Goal: Find specific page/section: Find specific page/section

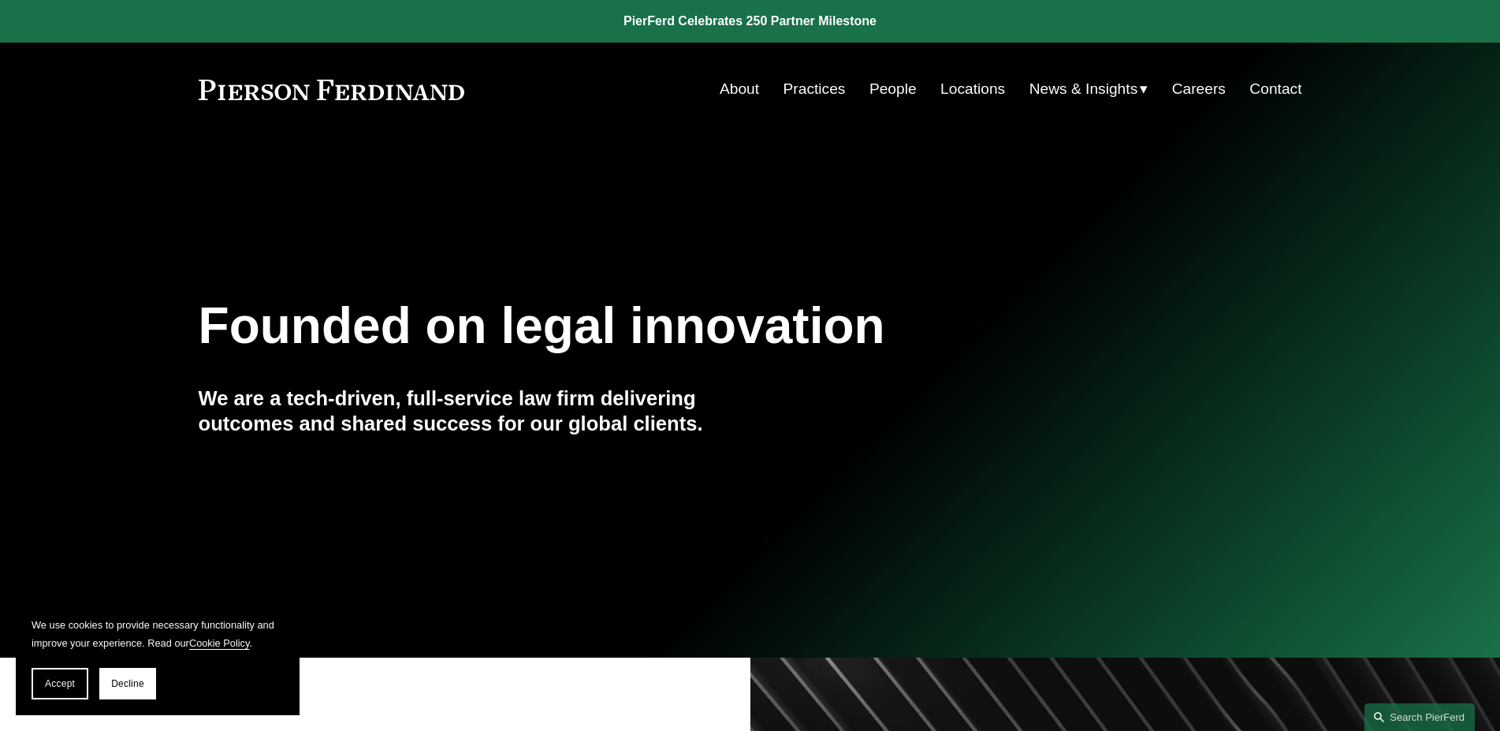
click at [886, 85] on link "People" at bounding box center [892, 89] width 47 height 30
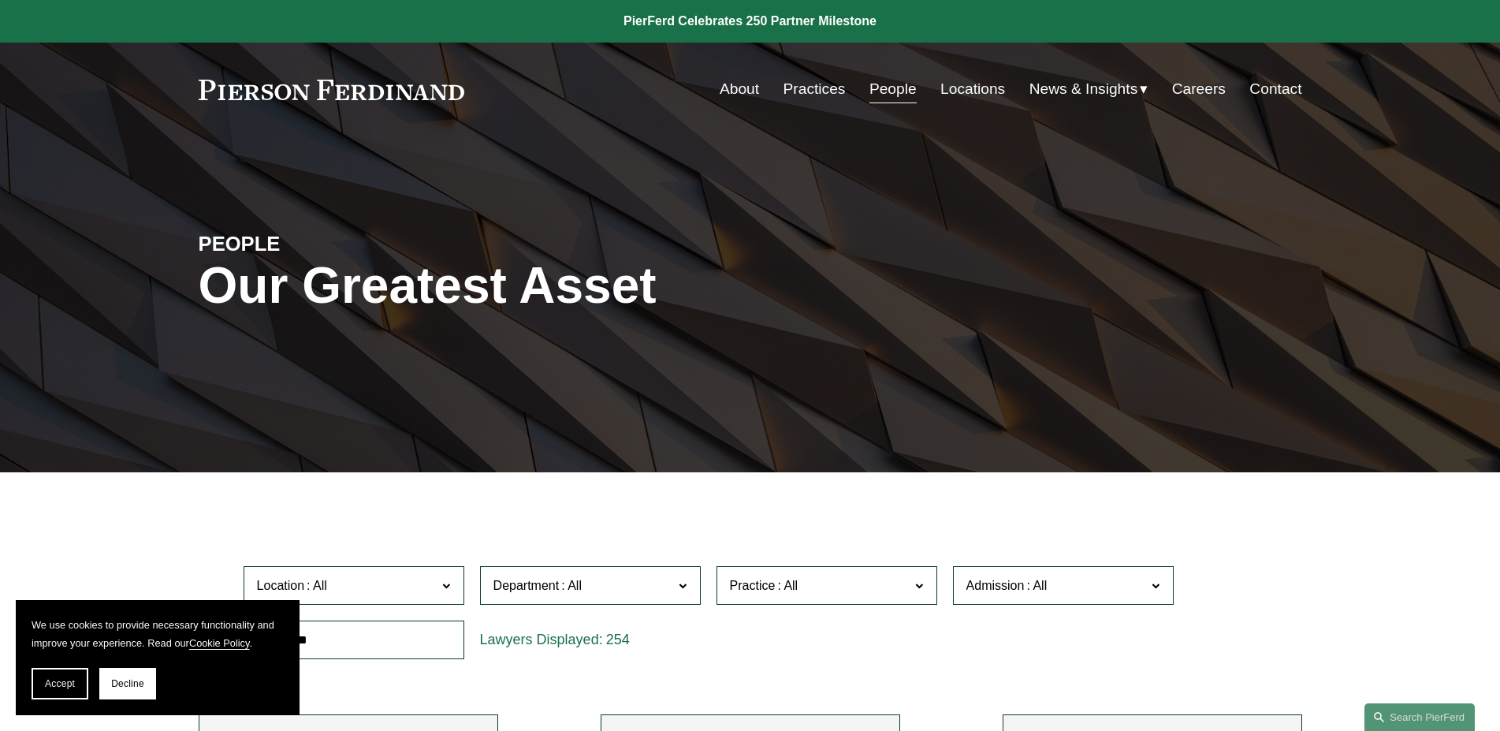
click at [970, 93] on link "Locations" at bounding box center [972, 89] width 65 height 30
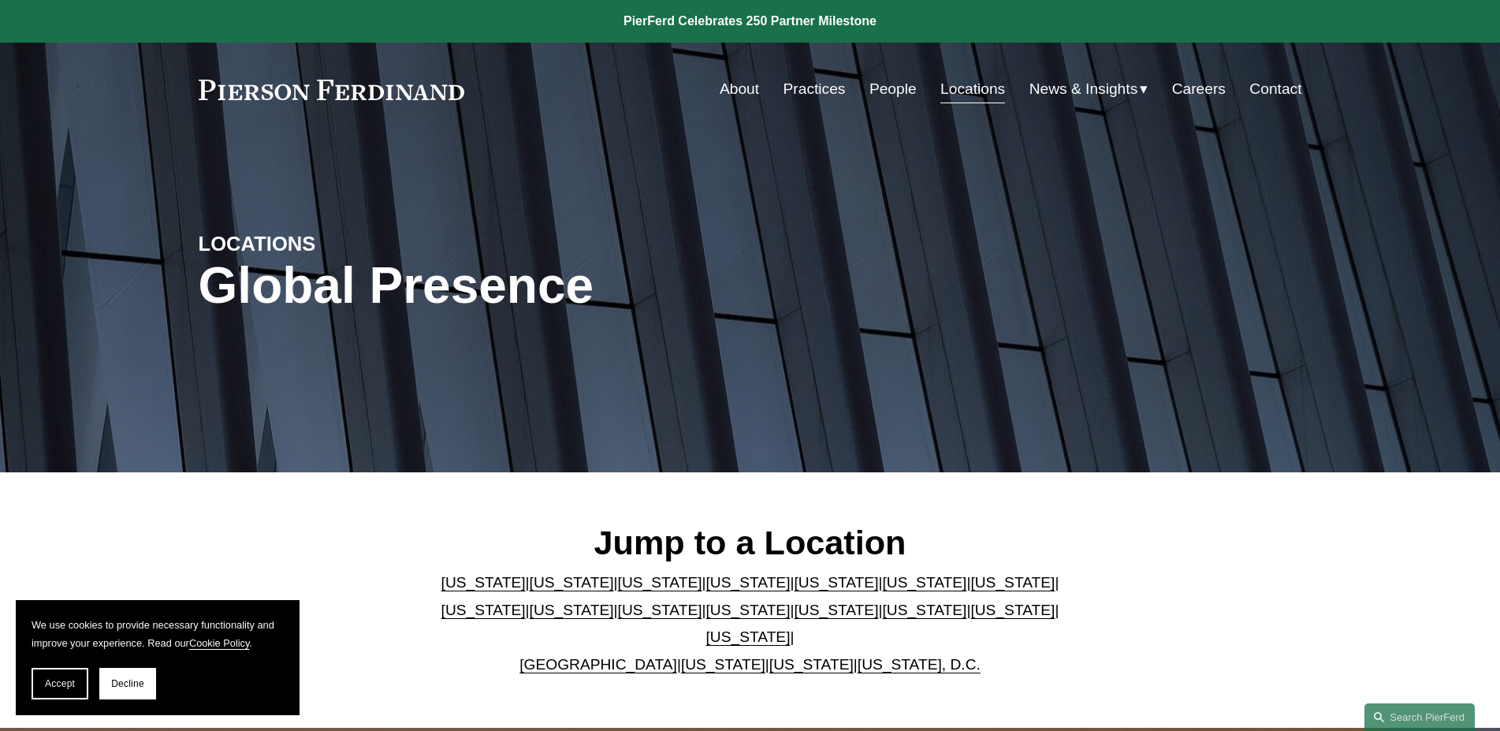
click at [569, 656] on link "United Kingdom" at bounding box center [598, 664] width 158 height 17
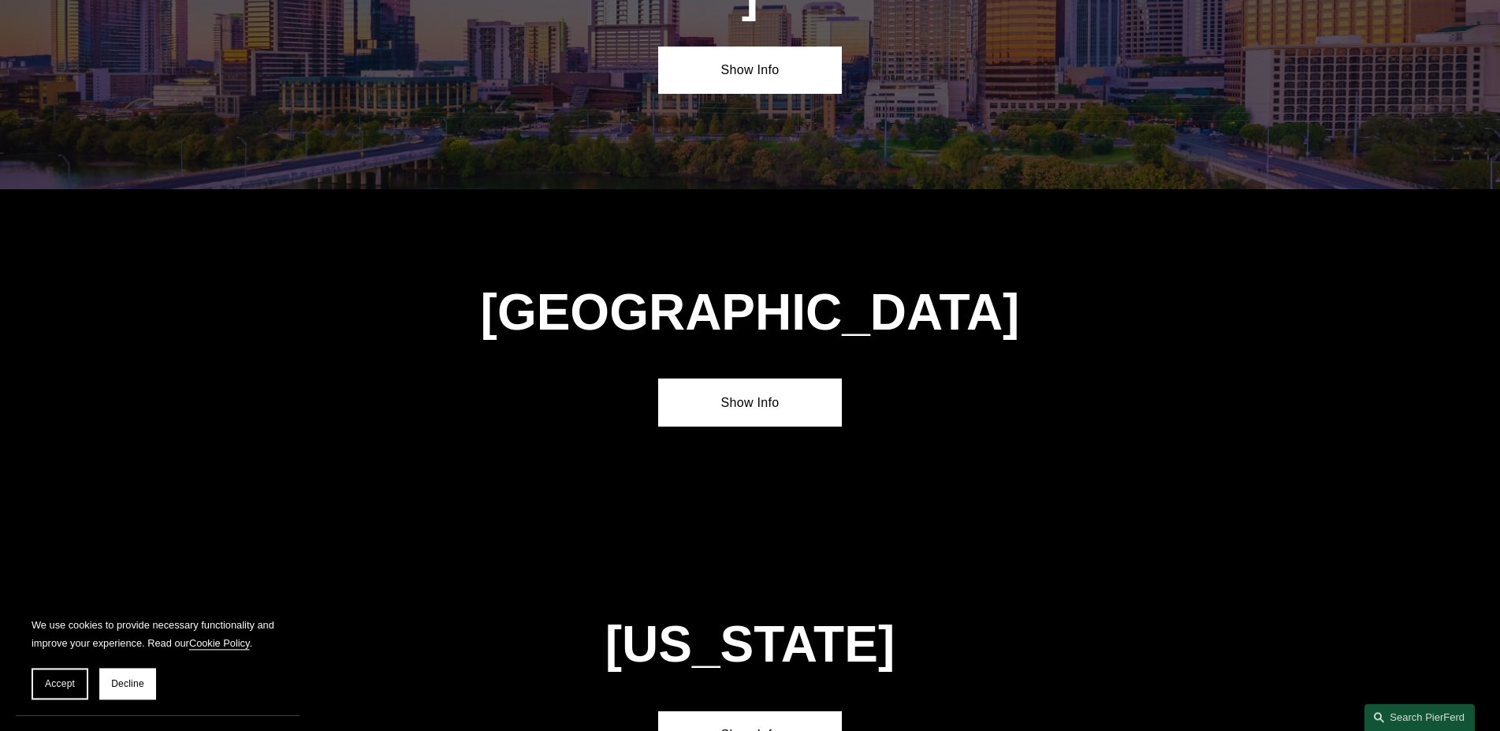
scroll to position [5697, 0]
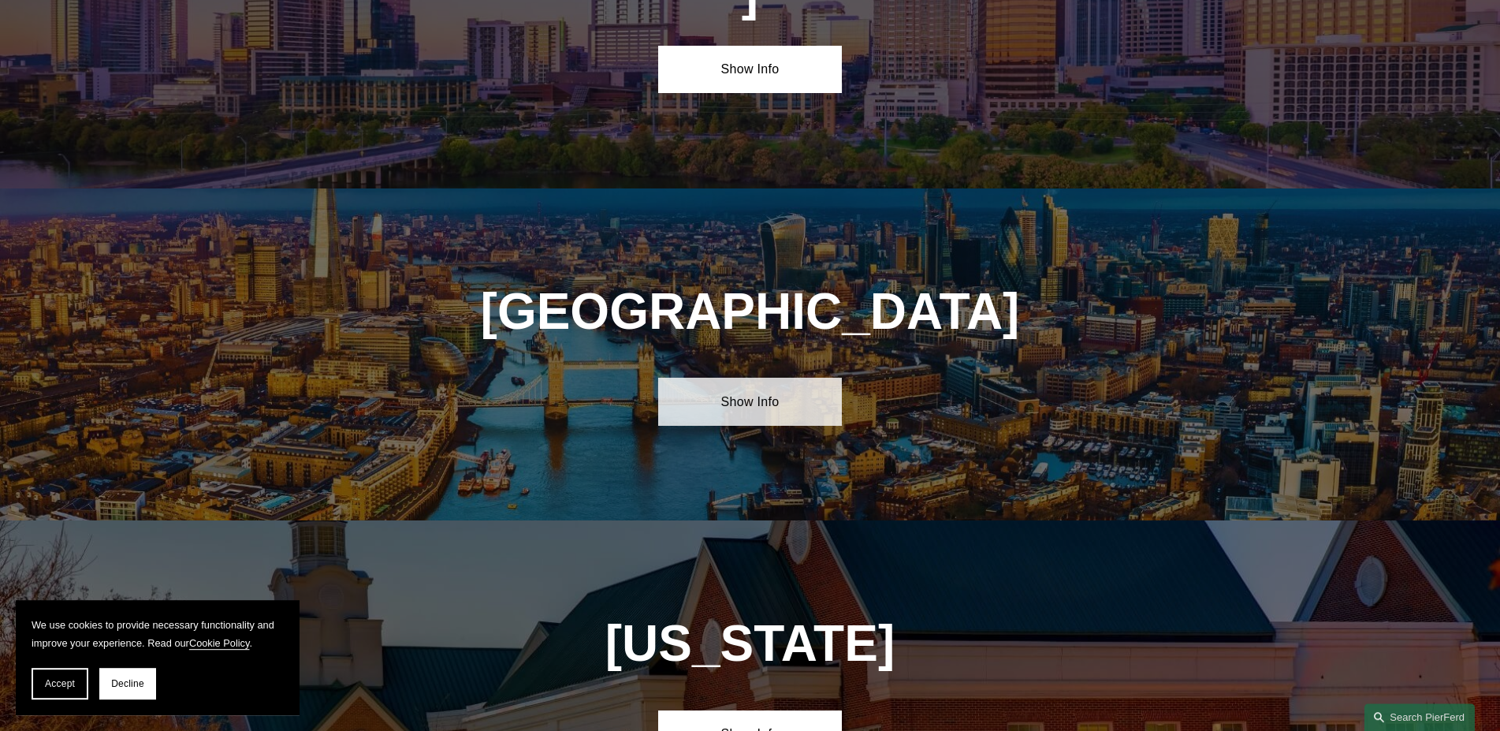
click at [753, 377] on link "Show Info" at bounding box center [750, 400] width 184 height 47
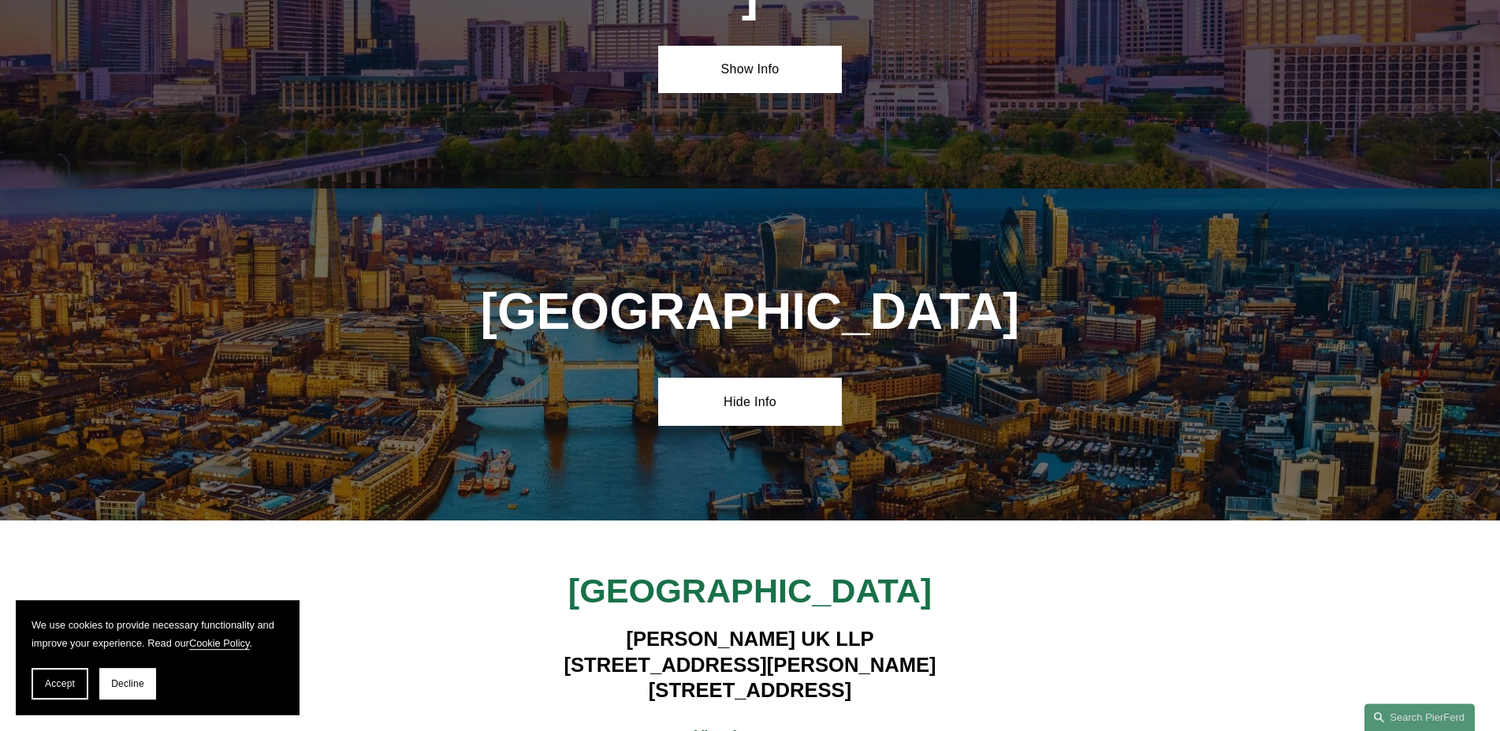
click at [751, 727] on strong "View Lawyers" at bounding box center [743, 735] width 99 height 17
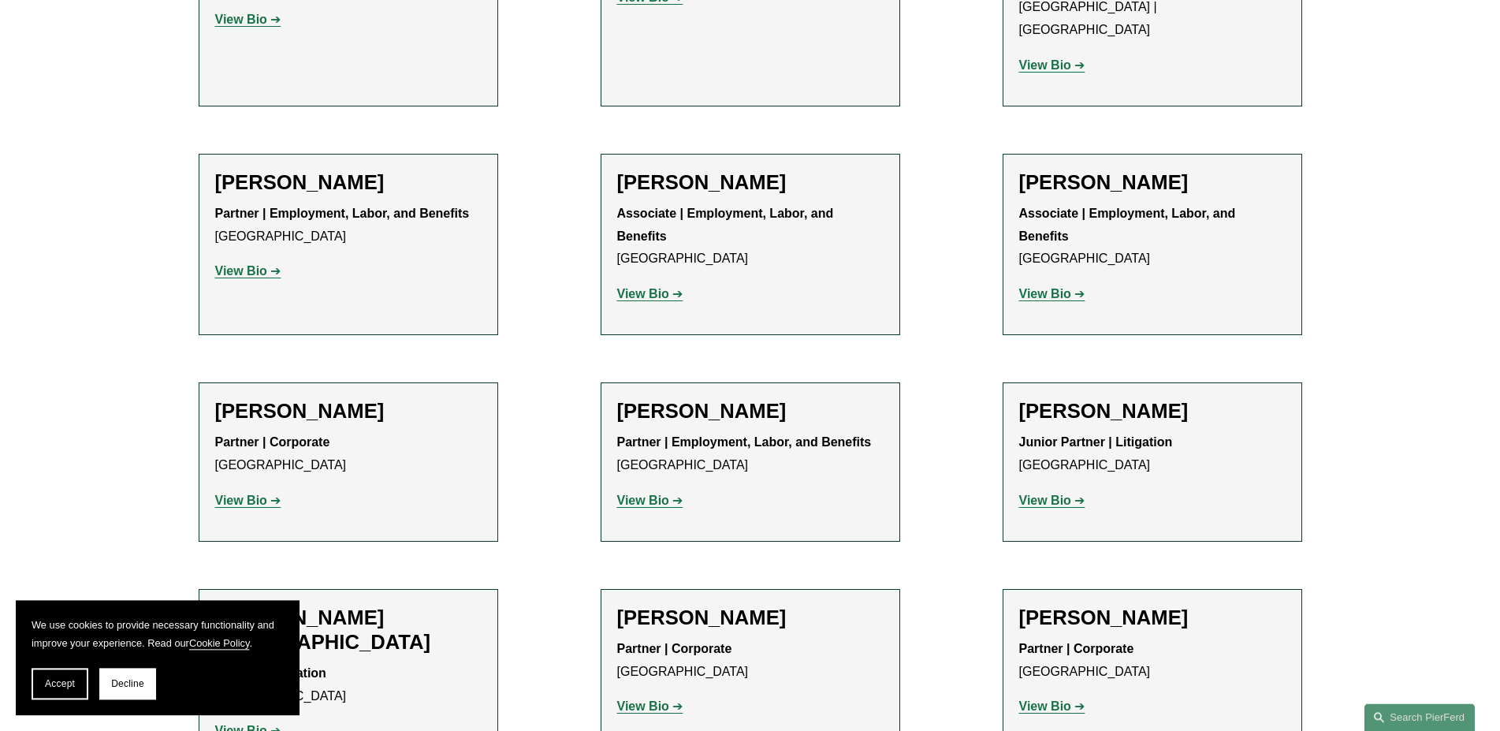
scroll to position [831, 0]
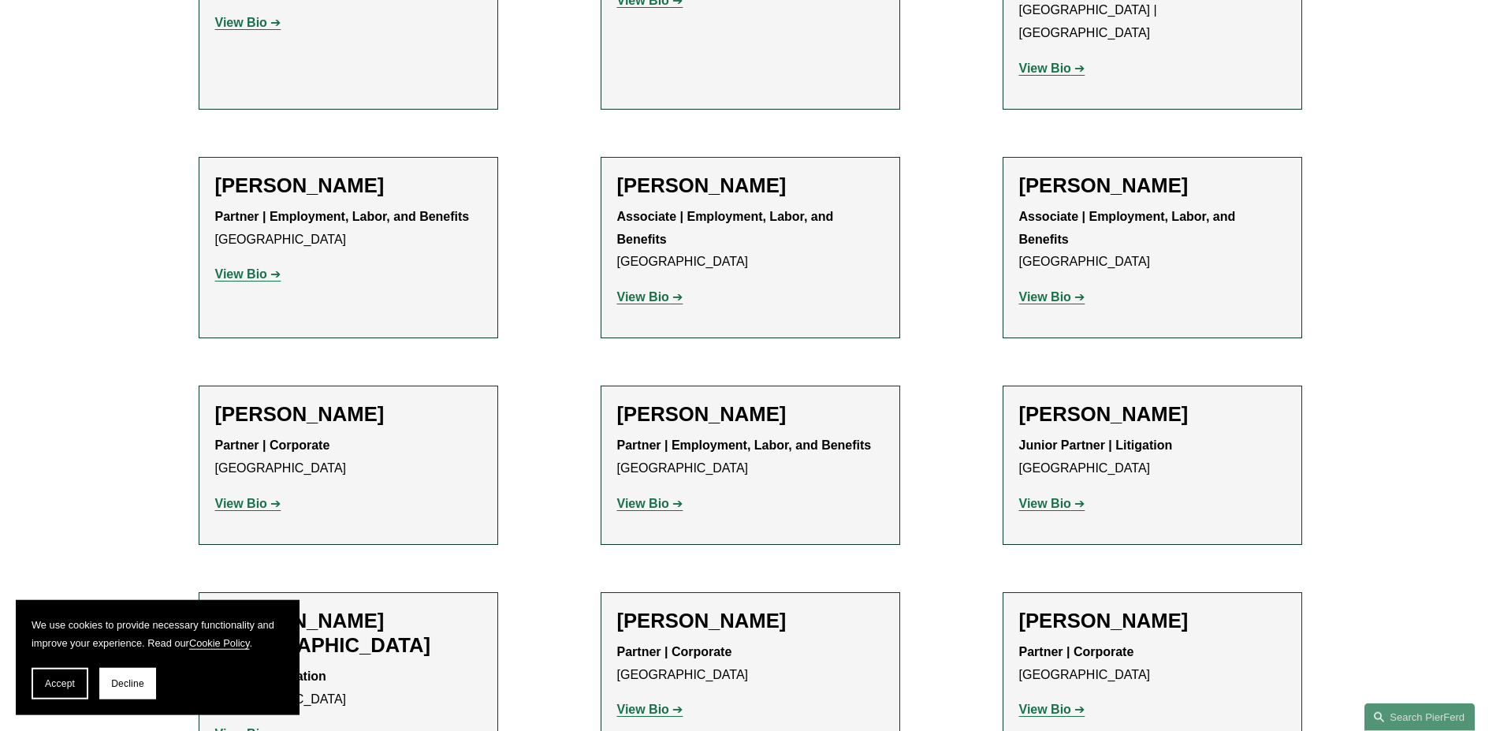
click at [1043, 496] on strong "View Bio" at bounding box center [1045, 502] width 52 height 13
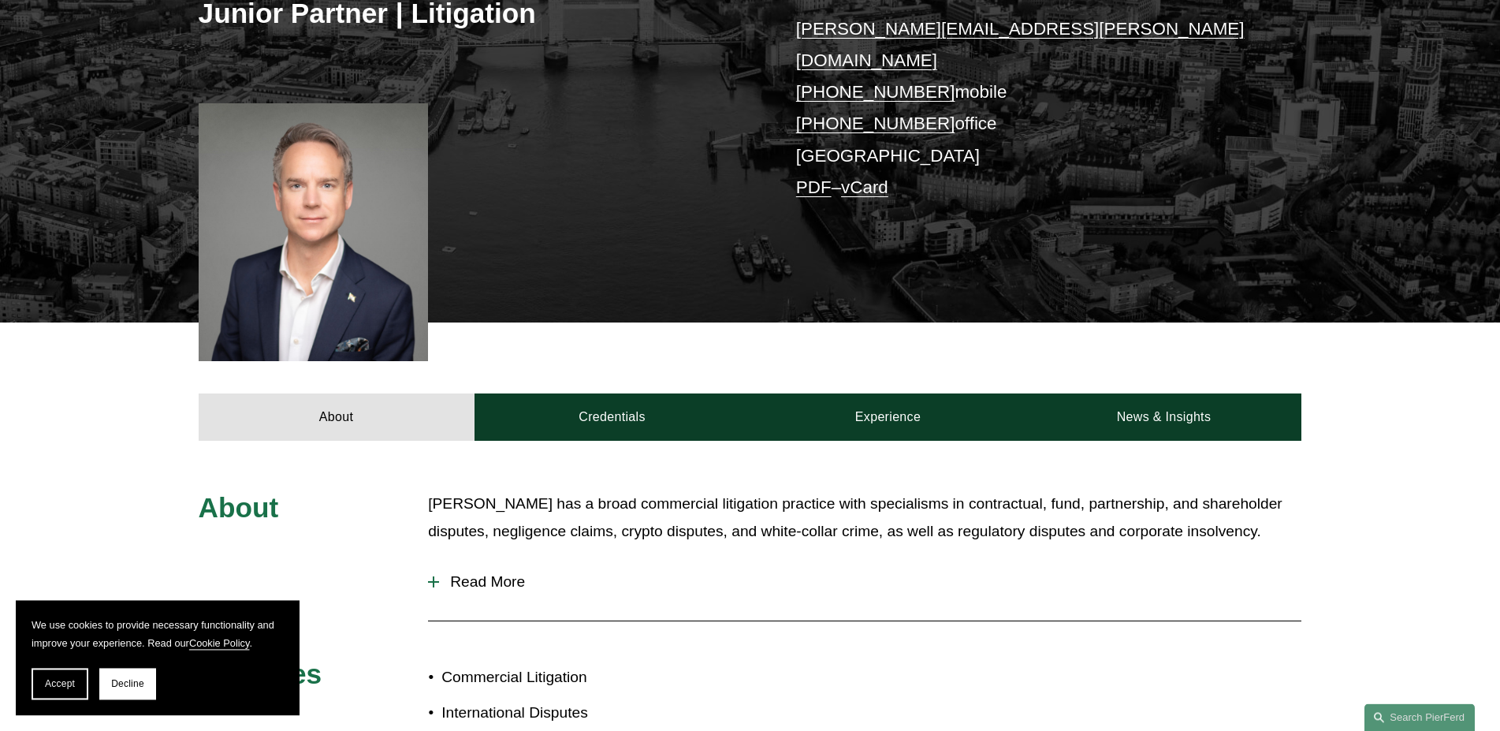
scroll to position [332, 0]
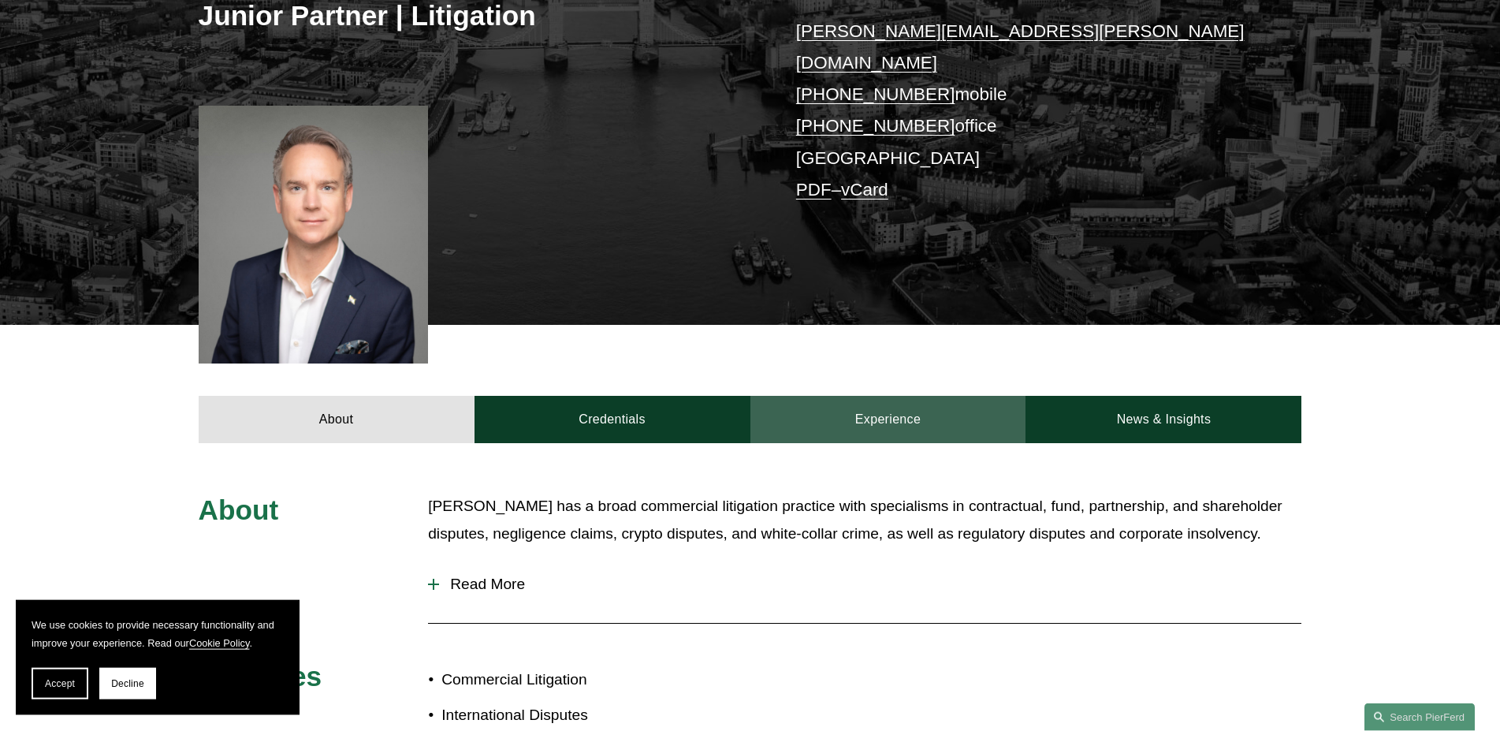
click at [870, 396] on link "Experience" at bounding box center [888, 419] width 276 height 47
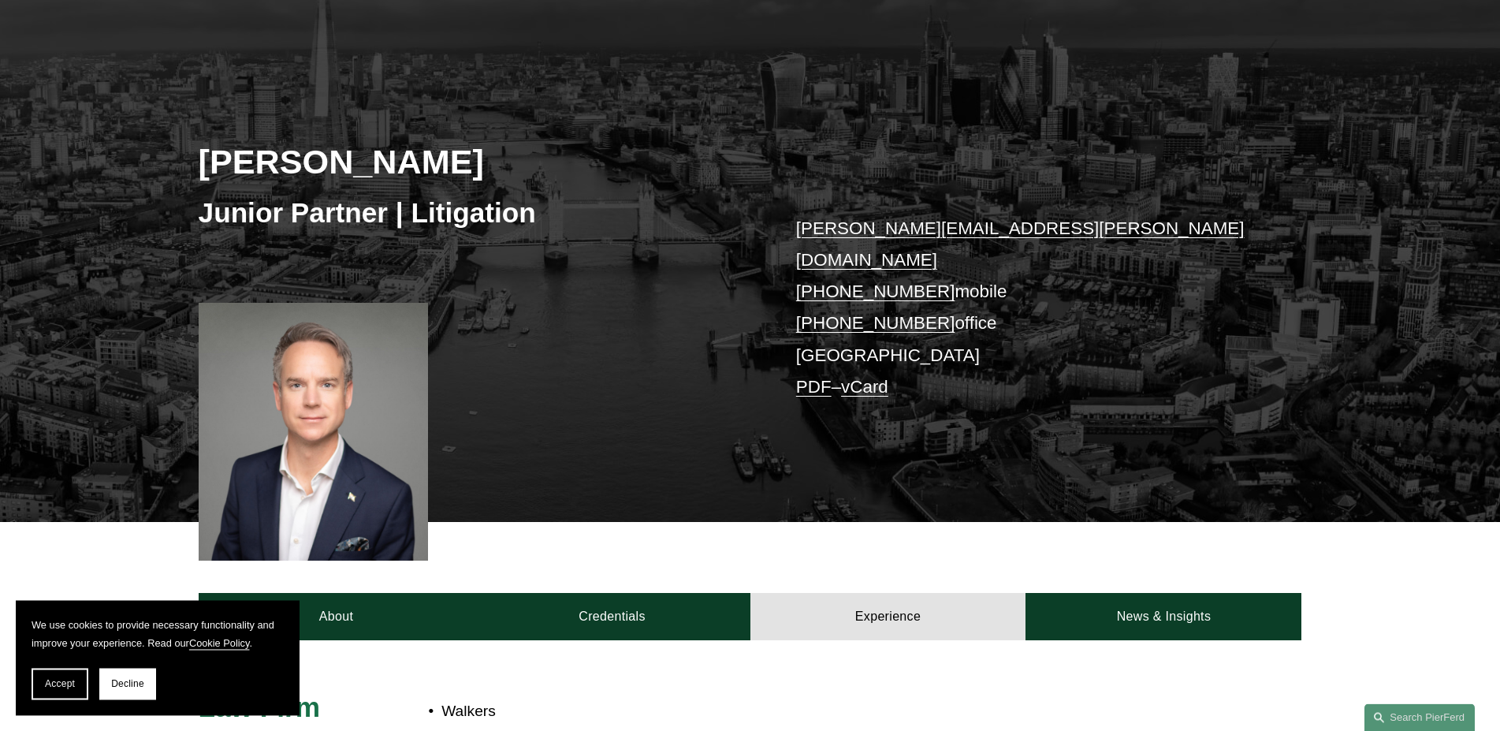
scroll to position [0, 0]
